Goal: Information Seeking & Learning: Learn about a topic

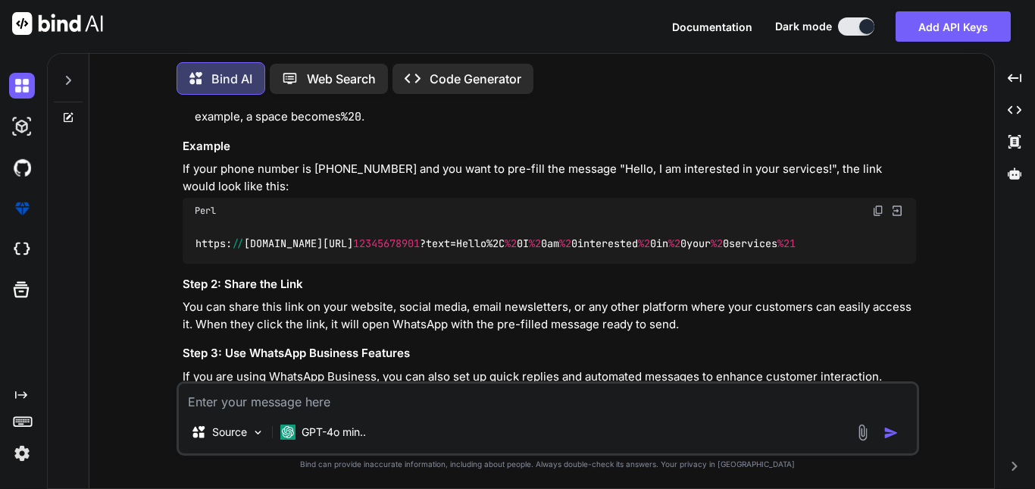
scroll to position [303, 0]
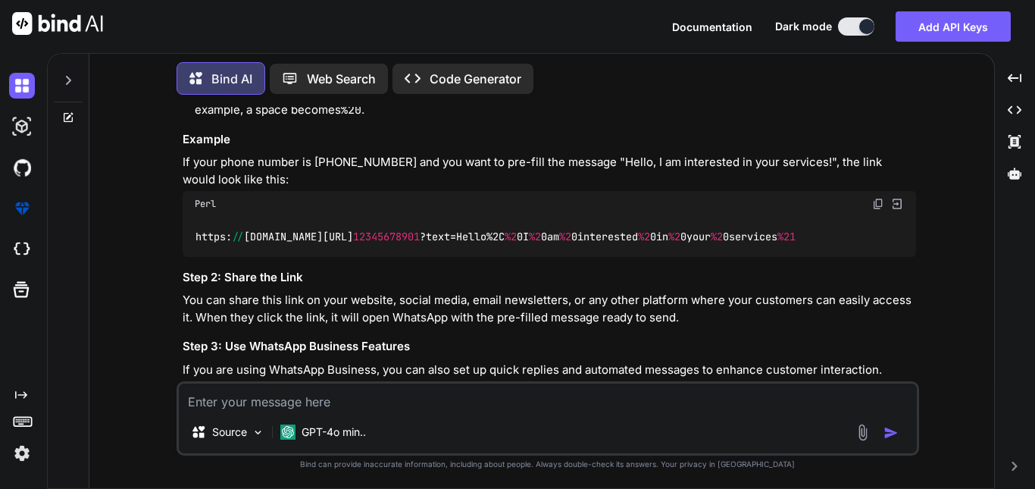
click at [68, 69] on div at bounding box center [68, 76] width 29 height 52
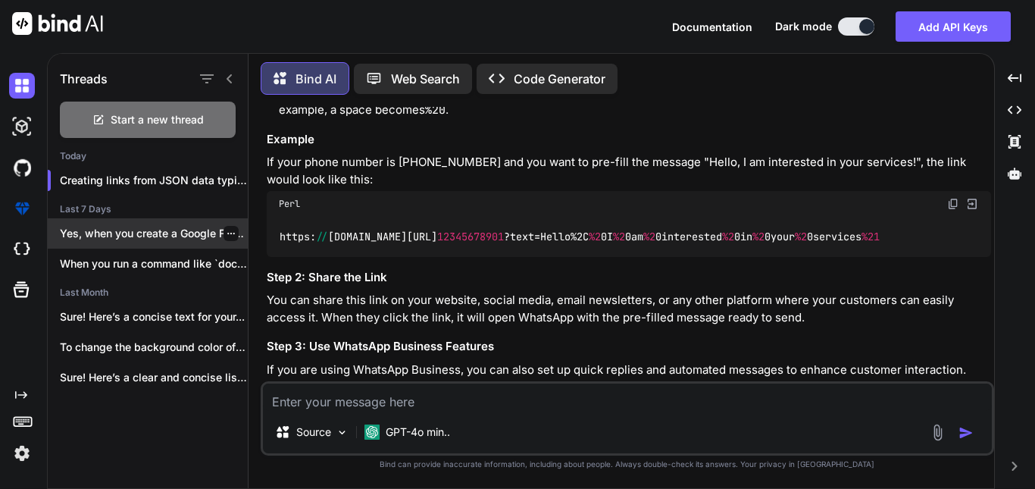
click at [140, 231] on p "Yes, when you create a Google Form,..." at bounding box center [154, 233] width 188 height 15
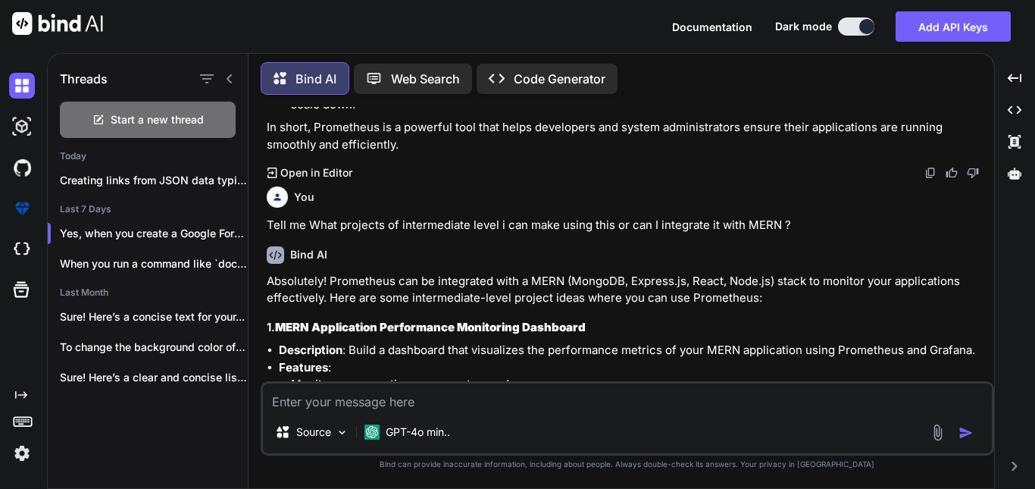
scroll to position [533, 0]
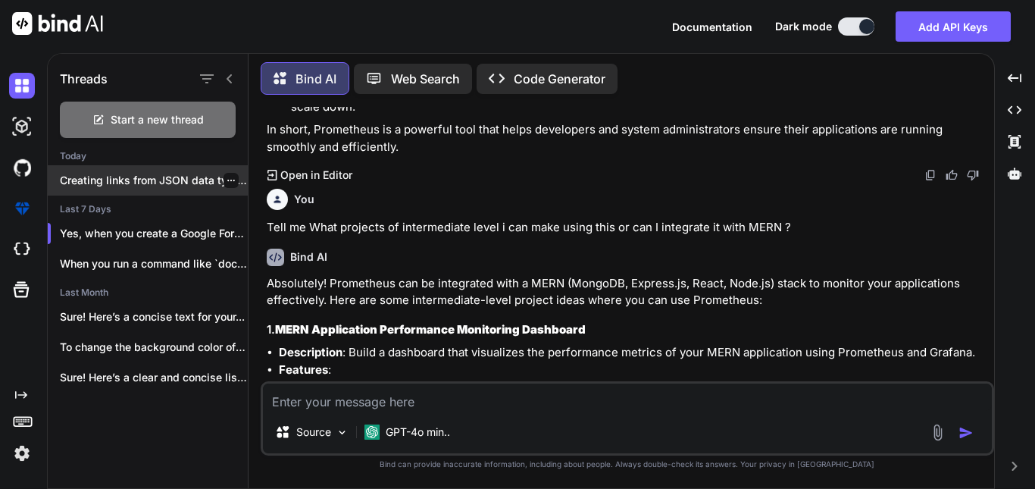
click at [164, 181] on p "Creating links from JSON data typically involves..." at bounding box center [154, 180] width 188 height 15
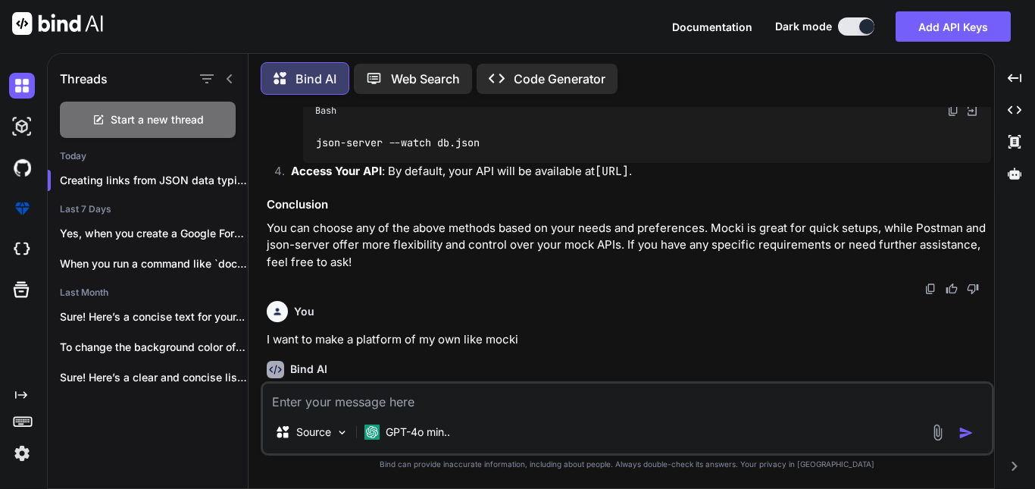
scroll to position [2374, 0]
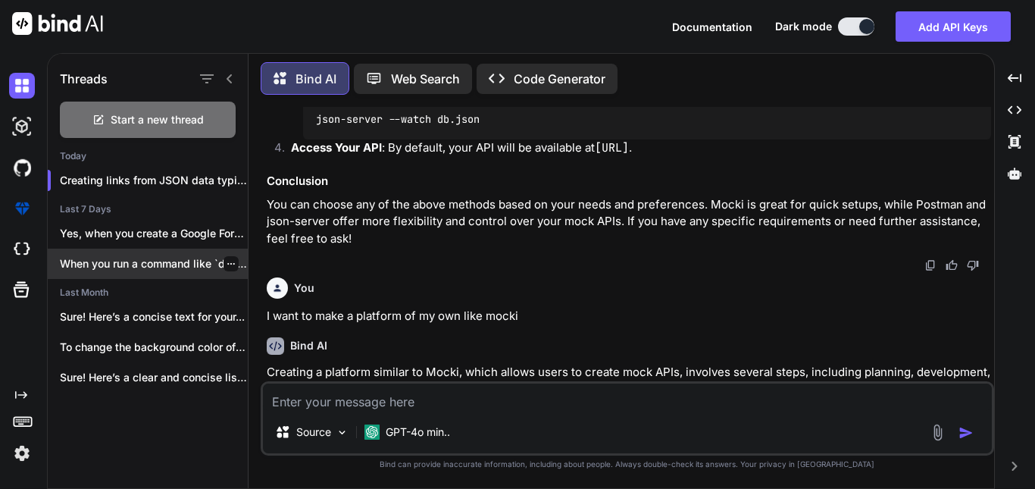
click at [169, 250] on div "When you run a command like `docker..." at bounding box center [148, 263] width 200 height 30
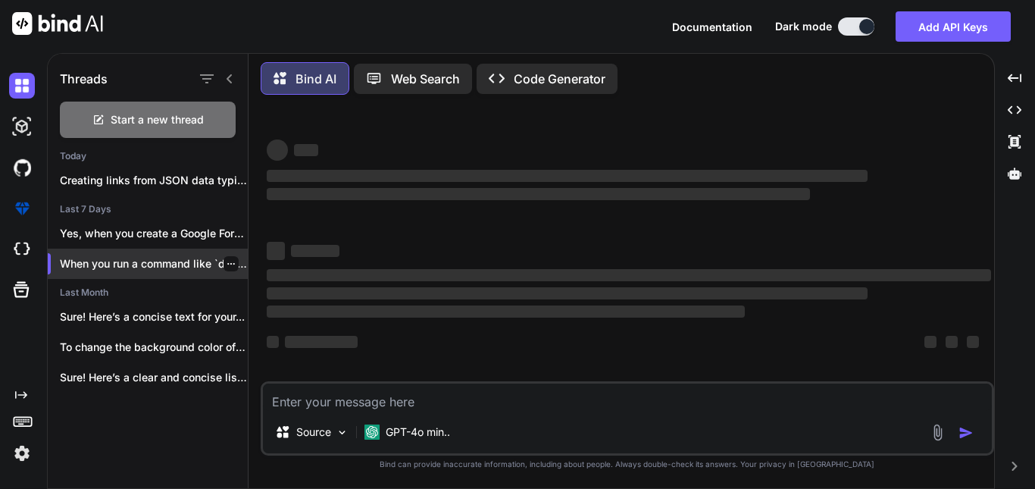
scroll to position [0, 0]
type textarea "x"
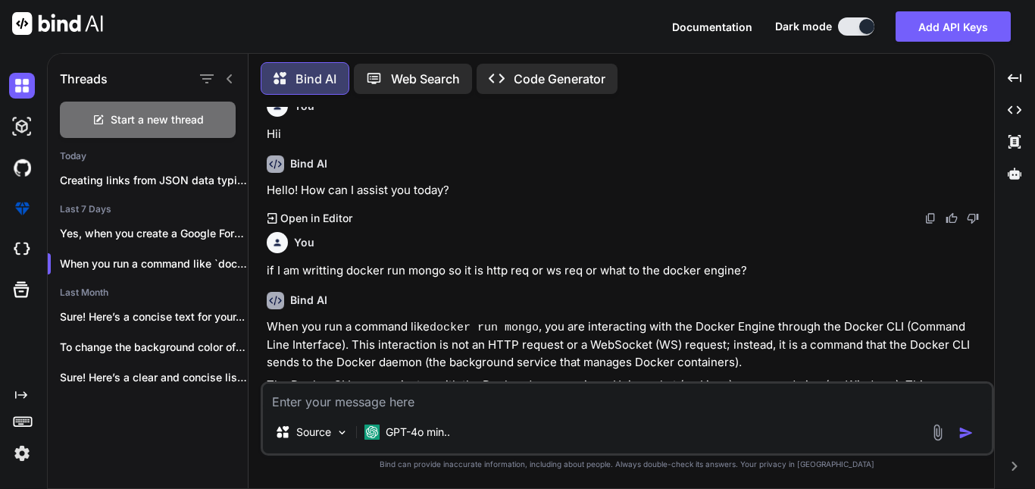
scroll to position [812, 0]
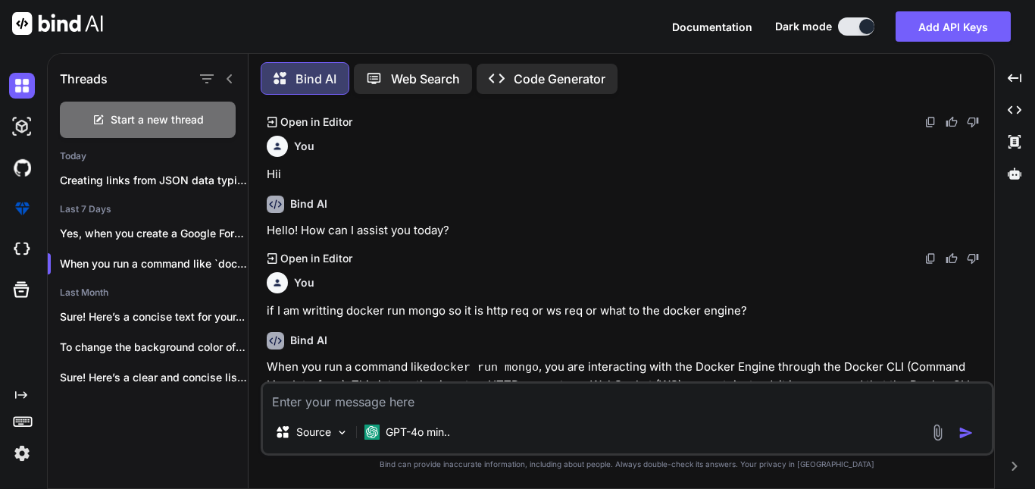
click at [431, 405] on textarea at bounding box center [627, 396] width 729 height 27
paste textarea "What can I use Docker for? Fast, consistent delivery of your applications Docke…"
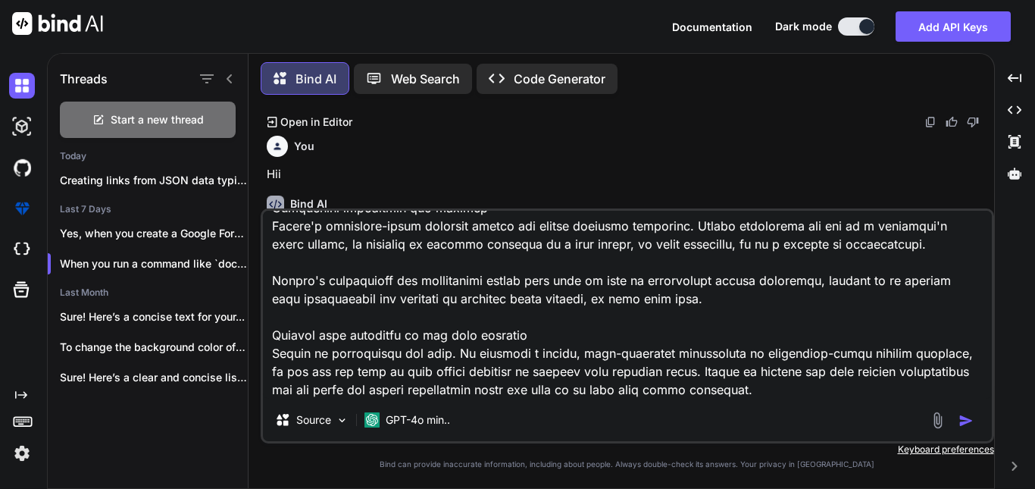
scroll to position [312, 0]
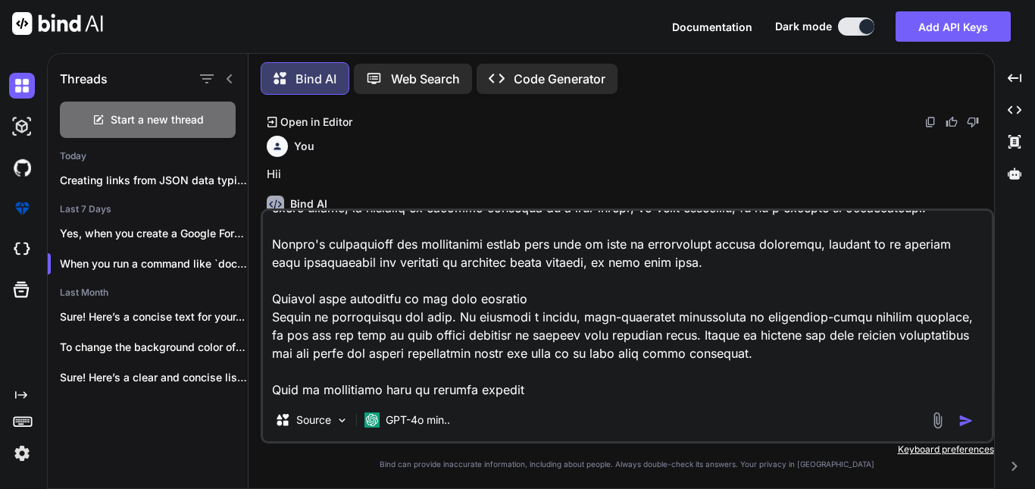
type textarea "What can I use Docker for? Fast, consistent delivery of your applications Docke…"
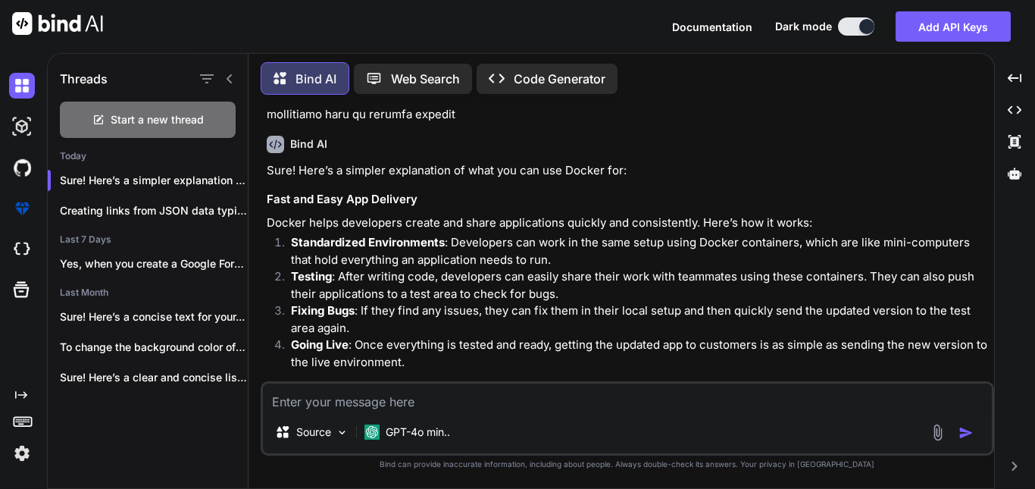
scroll to position [1502, 0]
click at [328, 409] on textarea at bounding box center [627, 396] width 729 height 27
paste textarea "Docker streamlines the development lifecycle by allowing developers to work in …"
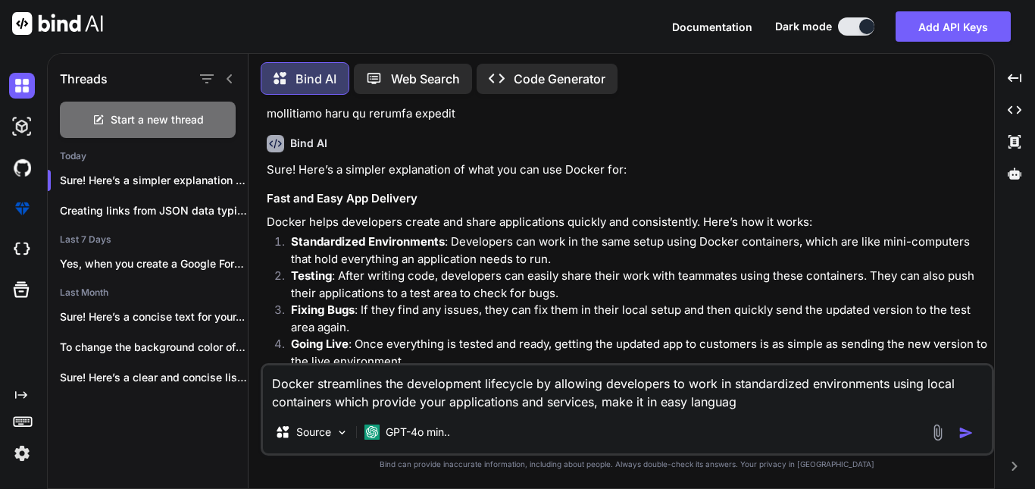
type textarea "Docker streamlines the development lifecycle by allowing developers to work in …"
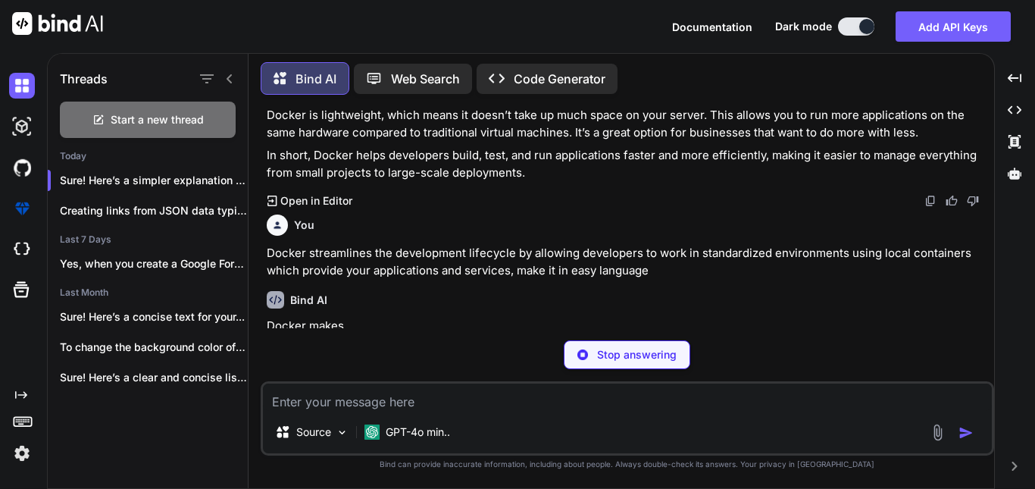
scroll to position [1906, 0]
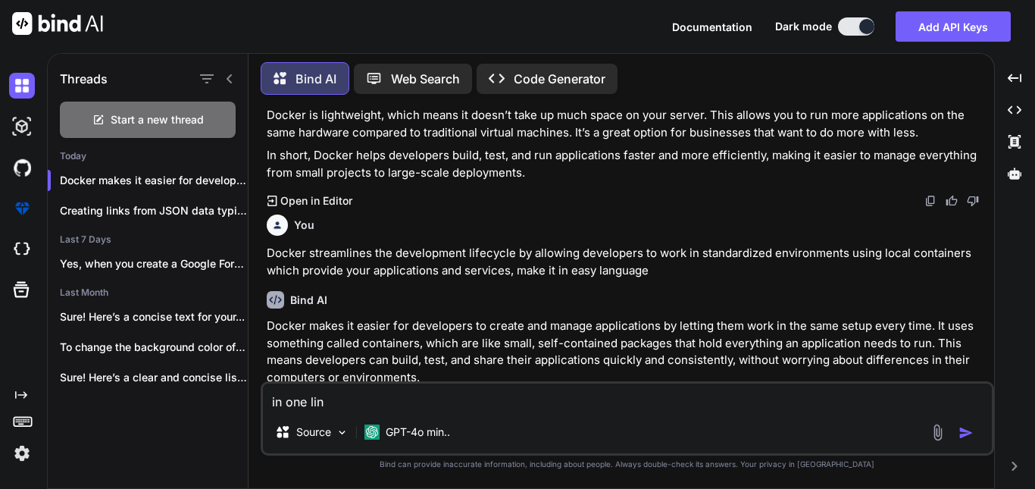
type textarea "in one line"
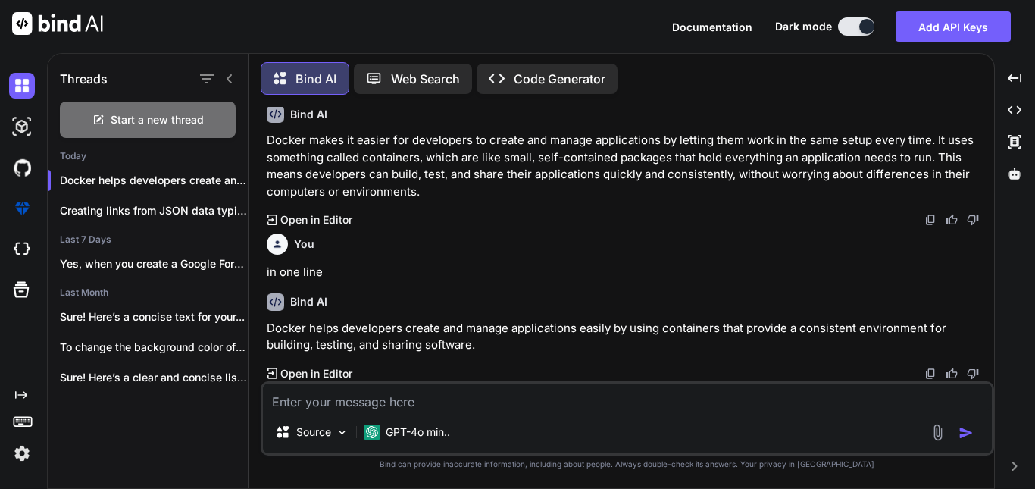
scroll to position [2087, 0]
